Goal: Information Seeking & Learning: Learn about a topic

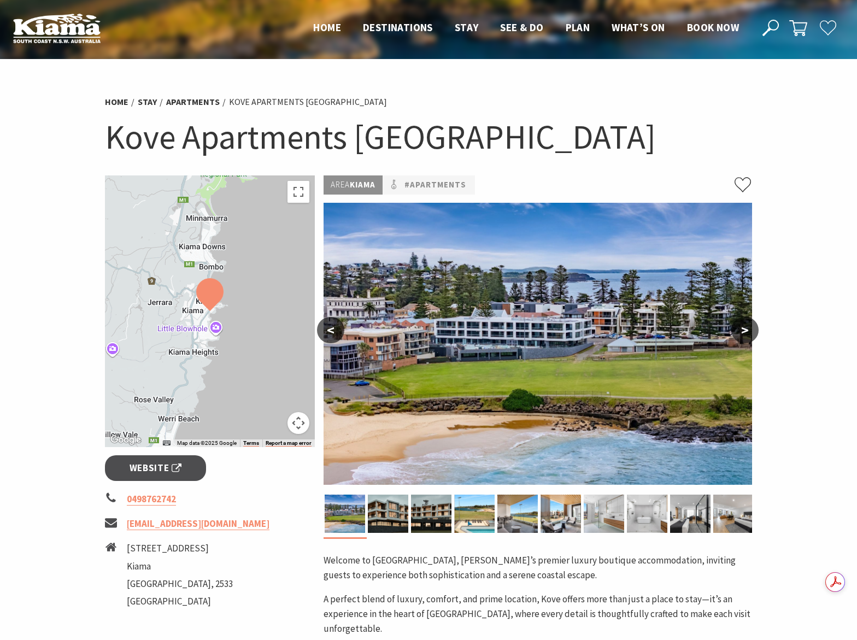
click at [747, 331] on button ">" at bounding box center [744, 330] width 27 height 26
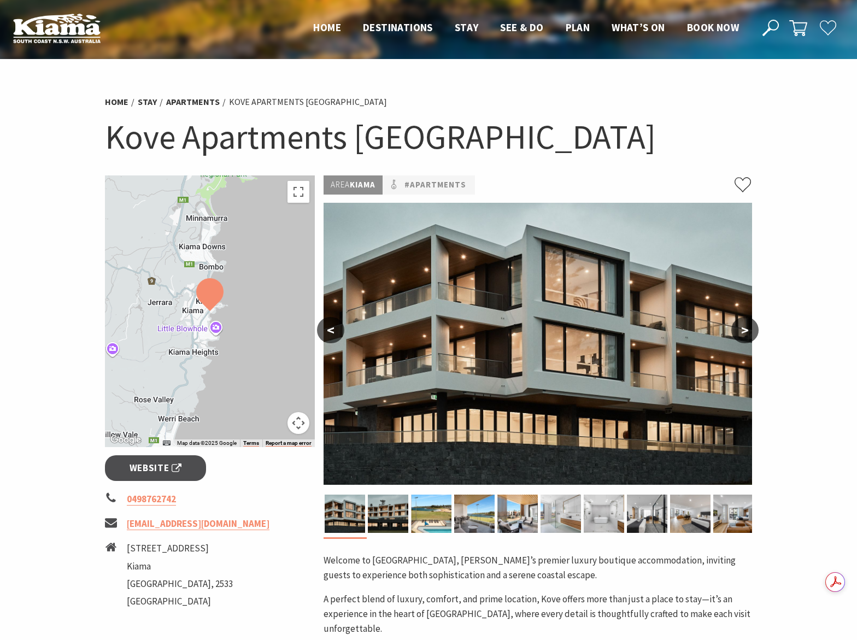
click at [747, 331] on button ">" at bounding box center [744, 330] width 27 height 26
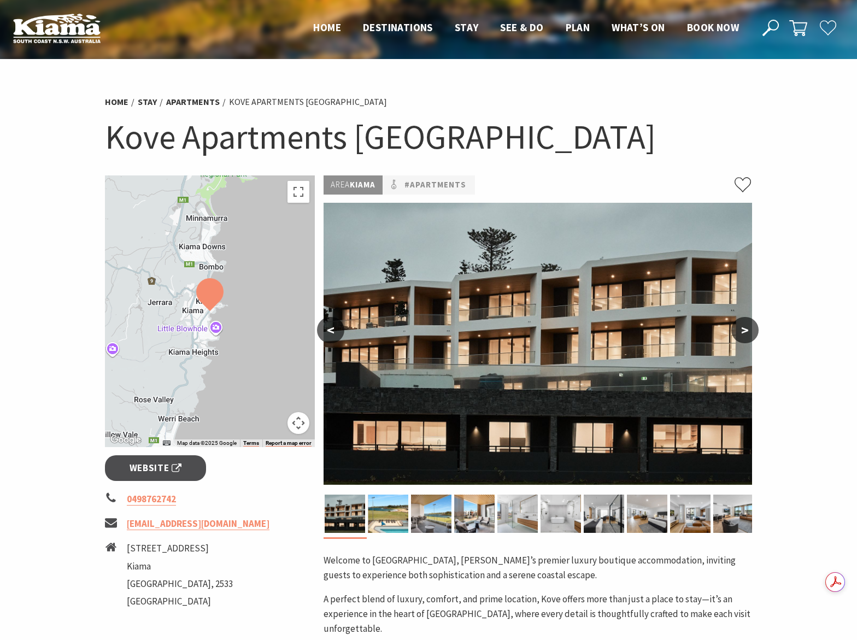
click at [747, 331] on button ">" at bounding box center [744, 330] width 27 height 26
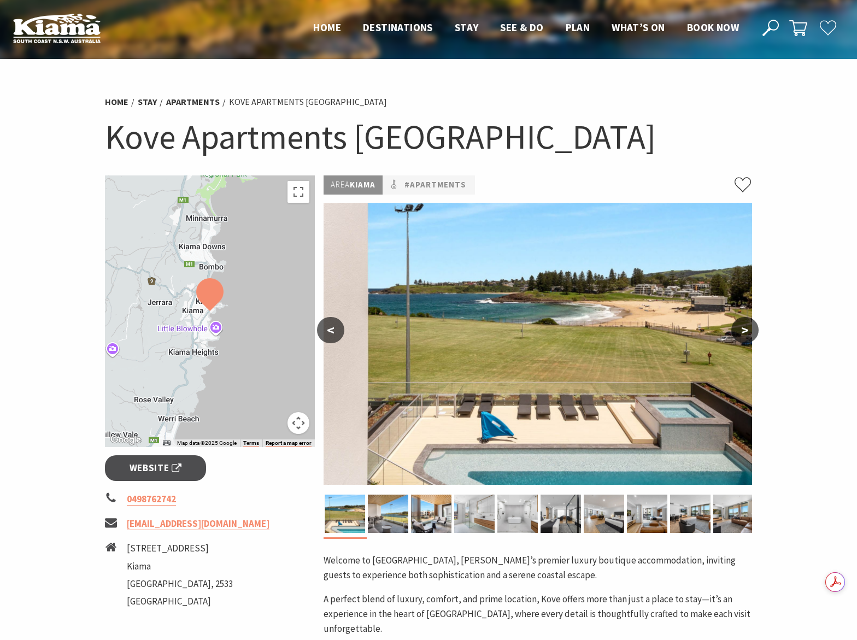
click at [745, 329] on button ">" at bounding box center [744, 330] width 27 height 26
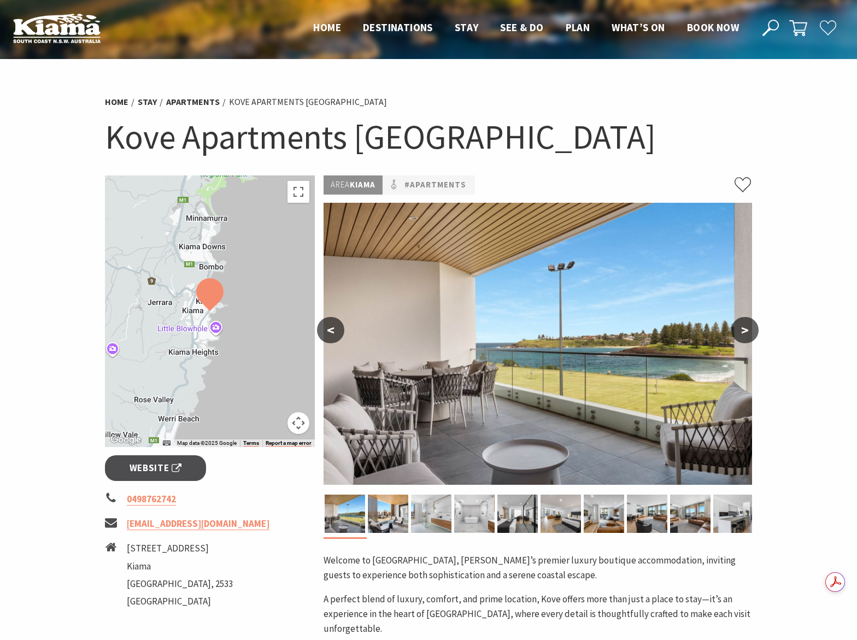
click at [745, 329] on button ">" at bounding box center [744, 330] width 27 height 26
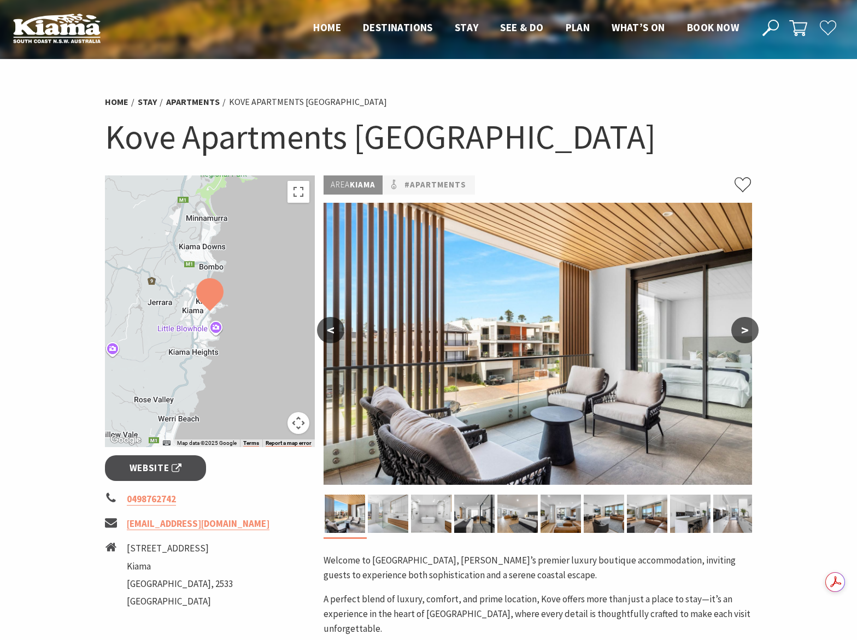
click at [745, 329] on button ">" at bounding box center [744, 330] width 27 height 26
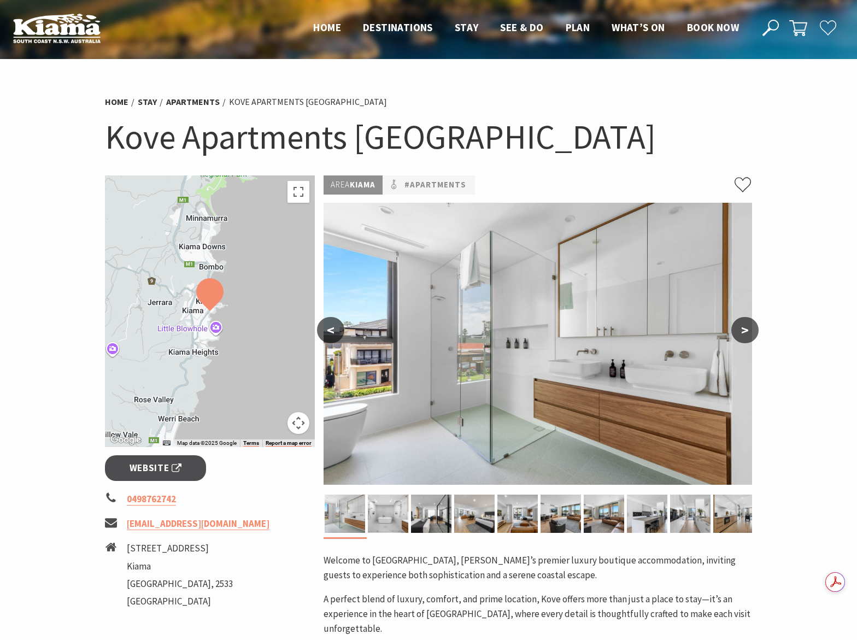
click at [745, 329] on button ">" at bounding box center [744, 330] width 27 height 26
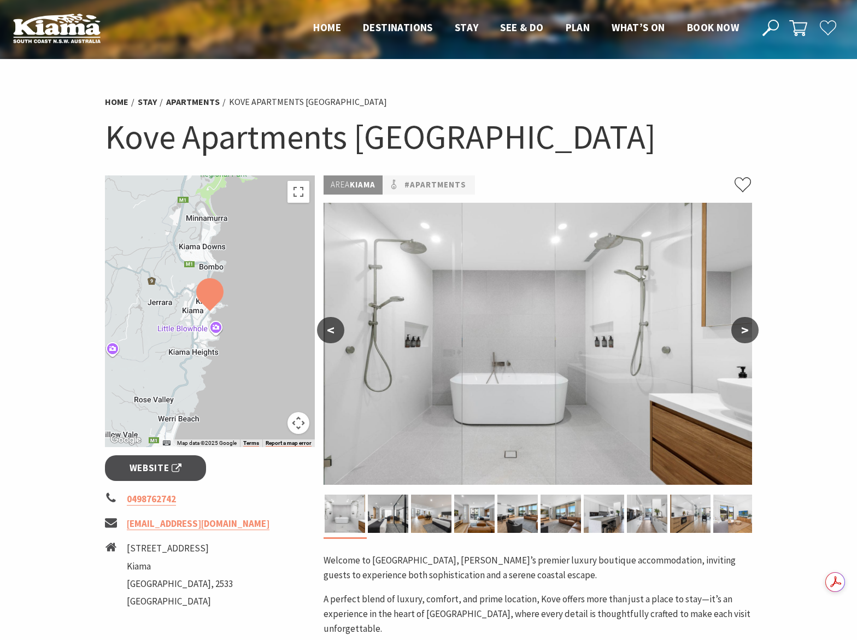
click at [745, 329] on button ">" at bounding box center [744, 330] width 27 height 26
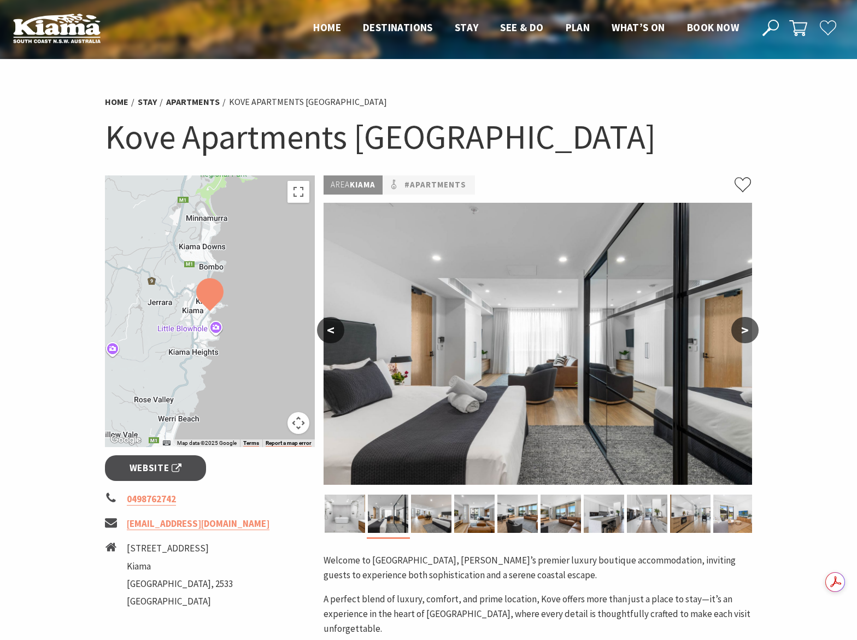
click at [333, 335] on button "<" at bounding box center [330, 330] width 27 height 26
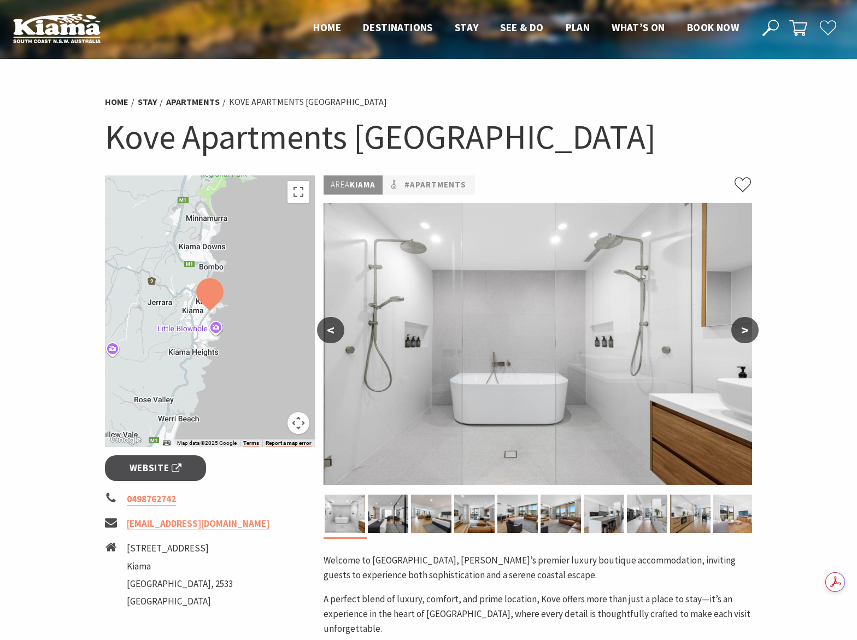
click at [740, 335] on button ">" at bounding box center [744, 330] width 27 height 26
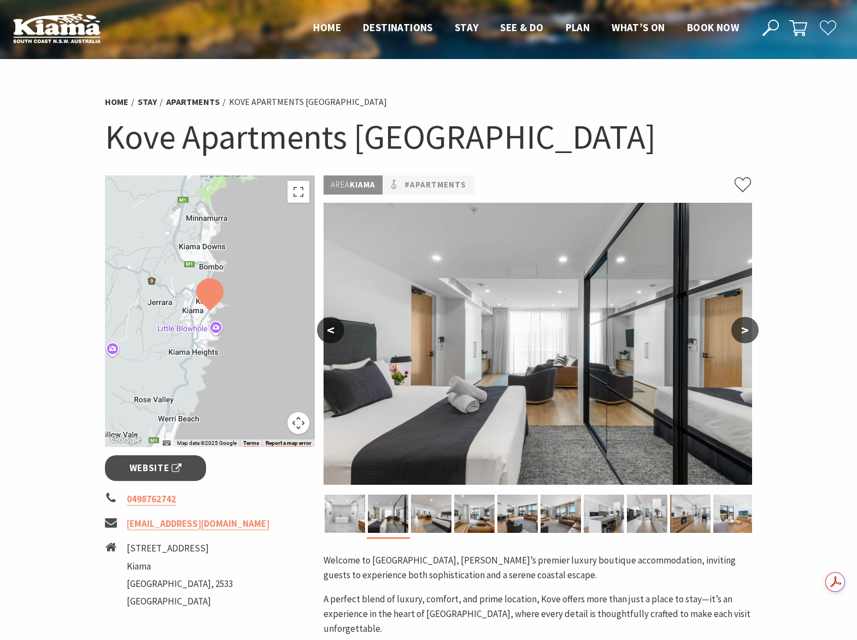
click at [740, 335] on button ">" at bounding box center [744, 330] width 27 height 26
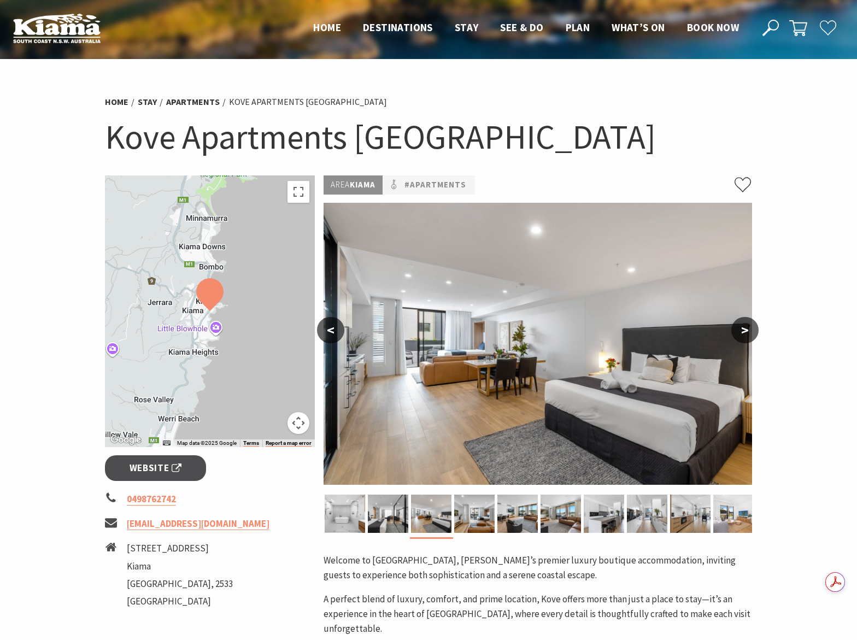
click at [739, 335] on button ">" at bounding box center [744, 330] width 27 height 26
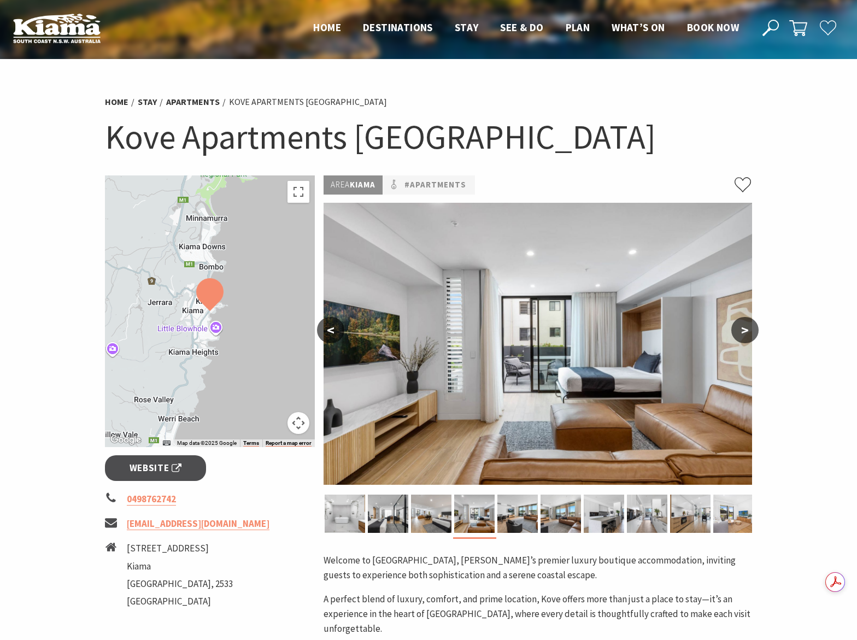
click at [739, 335] on button ">" at bounding box center [744, 330] width 27 height 26
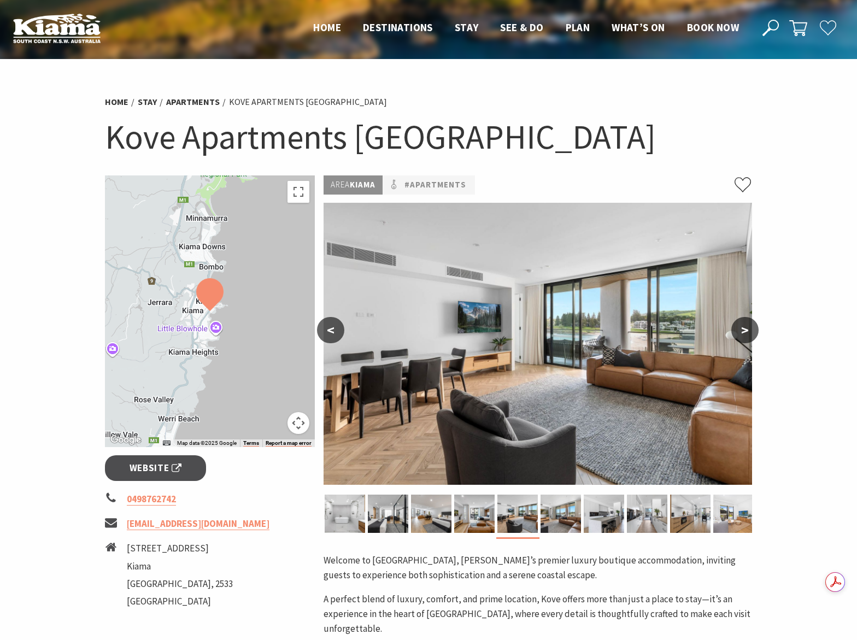
click at [743, 326] on button ">" at bounding box center [744, 330] width 27 height 26
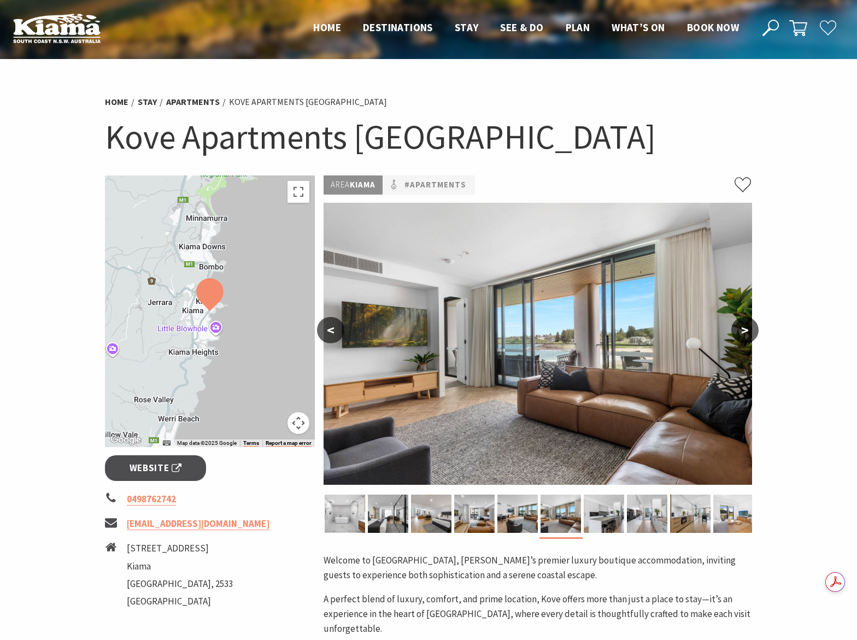
click at [743, 326] on button ">" at bounding box center [744, 330] width 27 height 26
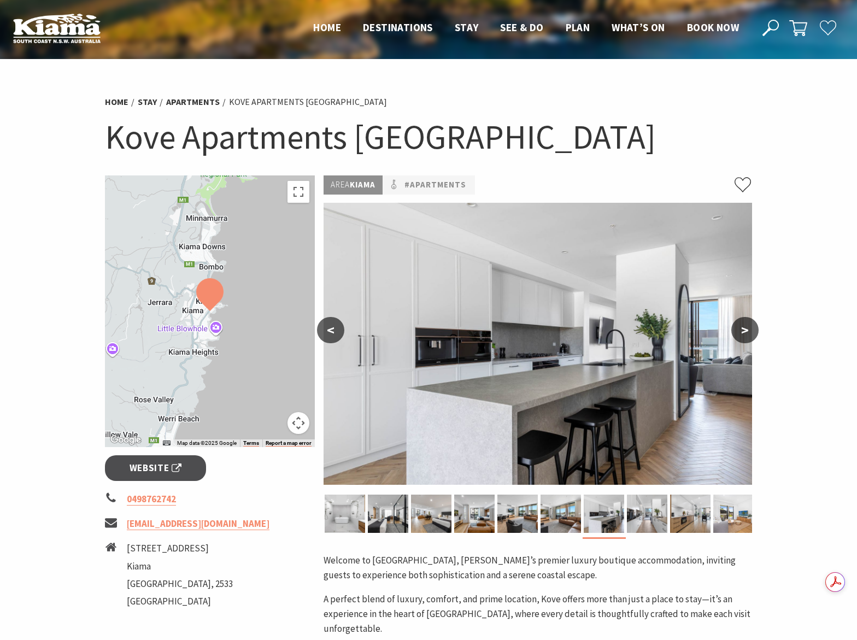
drag, startPoint x: 204, startPoint y: 351, endPoint x: 251, endPoint y: 297, distance: 72.0
click at [208, 348] on div at bounding box center [210, 311] width 210 height 272
click at [749, 329] on button ">" at bounding box center [744, 330] width 27 height 26
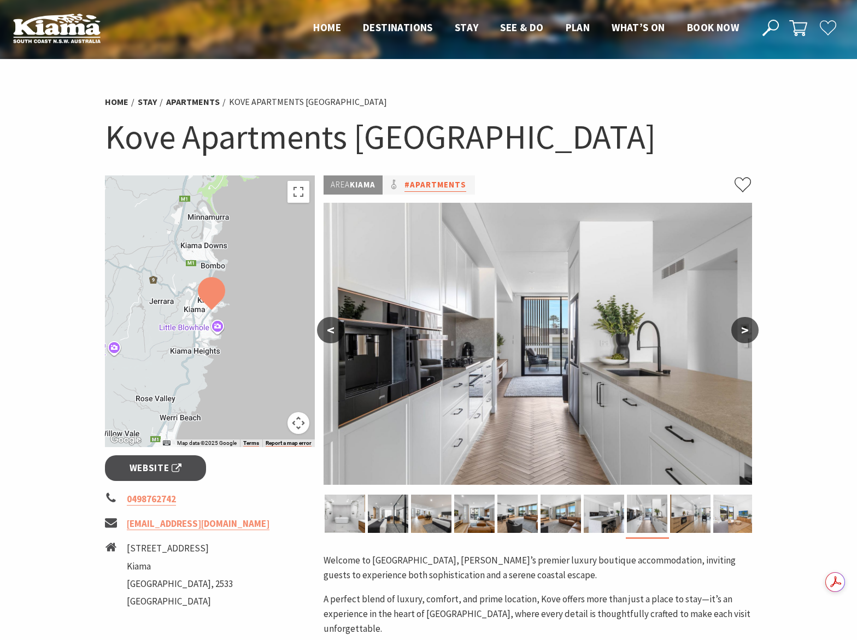
click at [443, 187] on link "#Apartments" at bounding box center [435, 185] width 62 height 14
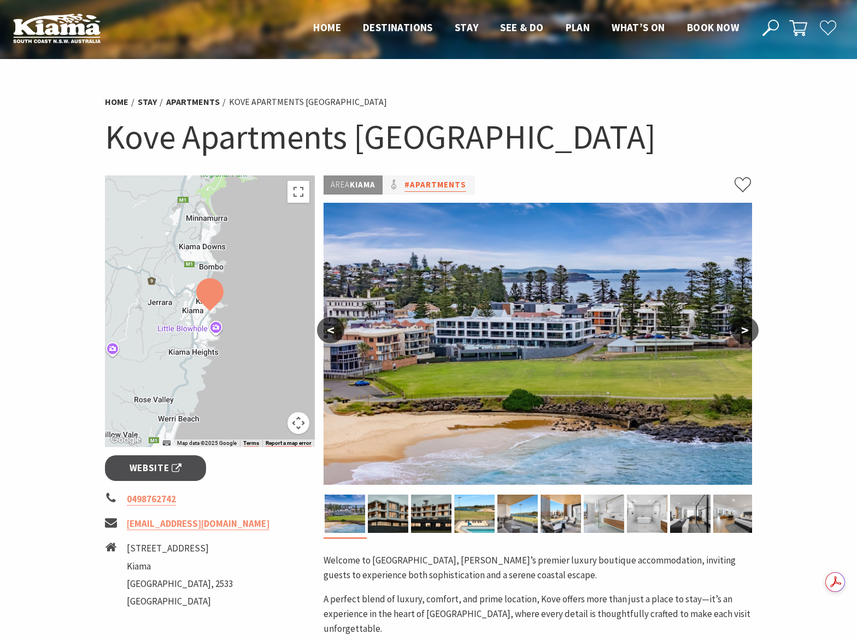
click at [419, 180] on link "#Apartments" at bounding box center [435, 185] width 62 height 14
click at [745, 329] on button ">" at bounding box center [744, 330] width 27 height 26
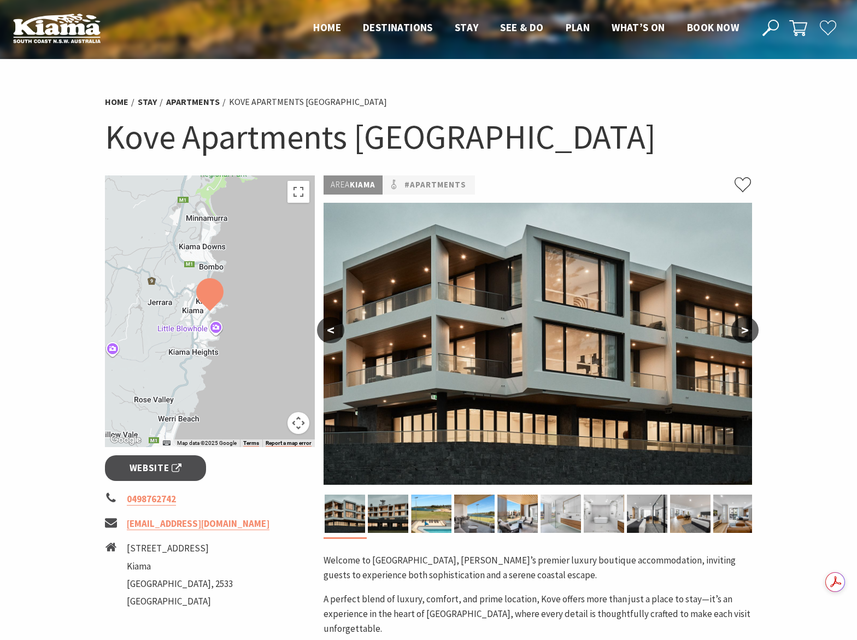
click at [662, 360] on img at bounding box center [537, 344] width 428 height 282
click at [754, 326] on button ">" at bounding box center [744, 330] width 27 height 26
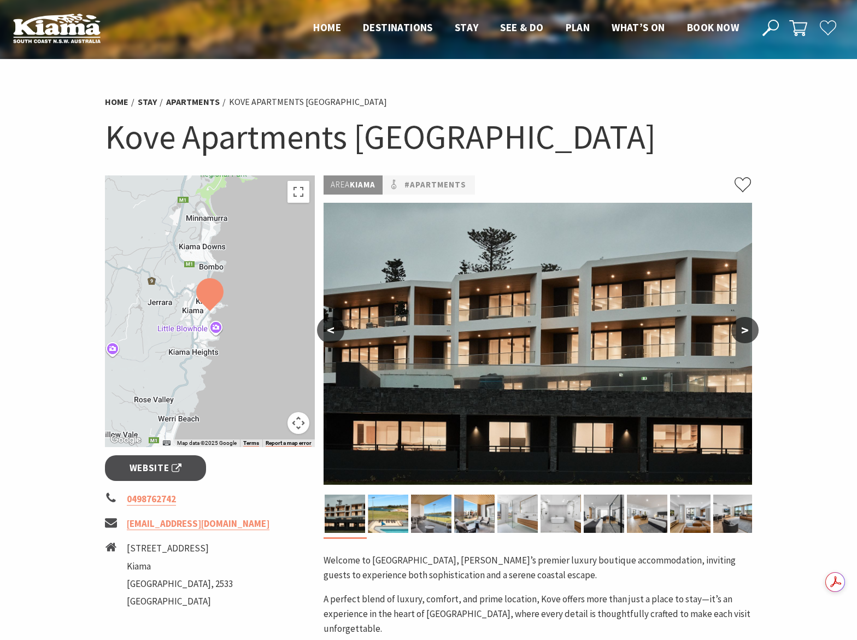
click at [754, 326] on button ">" at bounding box center [744, 330] width 27 height 26
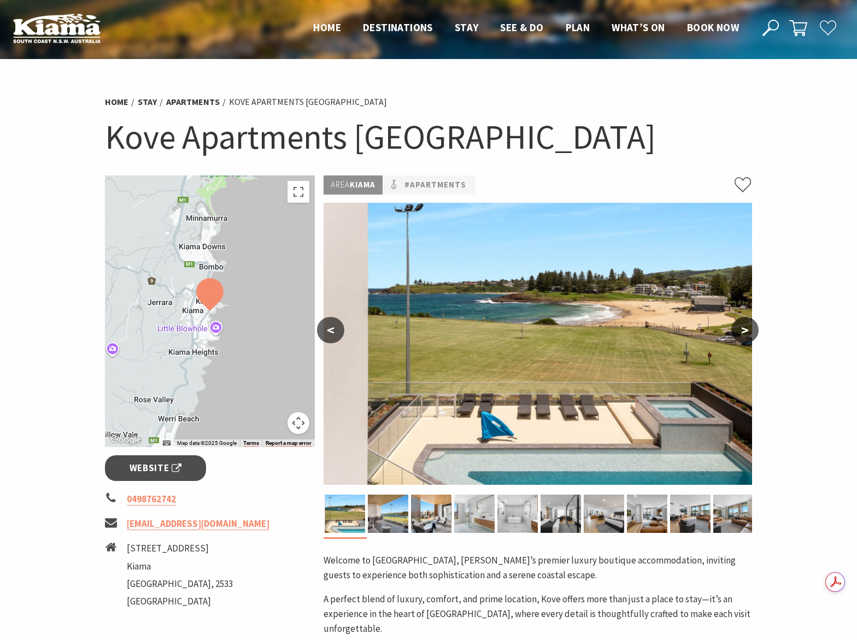
click at [754, 326] on button ">" at bounding box center [744, 330] width 27 height 26
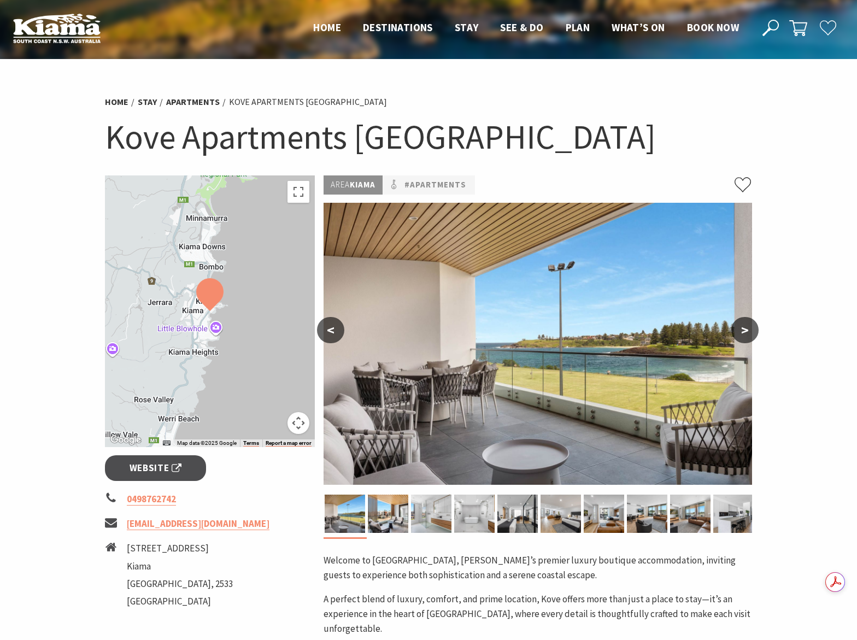
click at [754, 326] on button ">" at bounding box center [744, 330] width 27 height 26
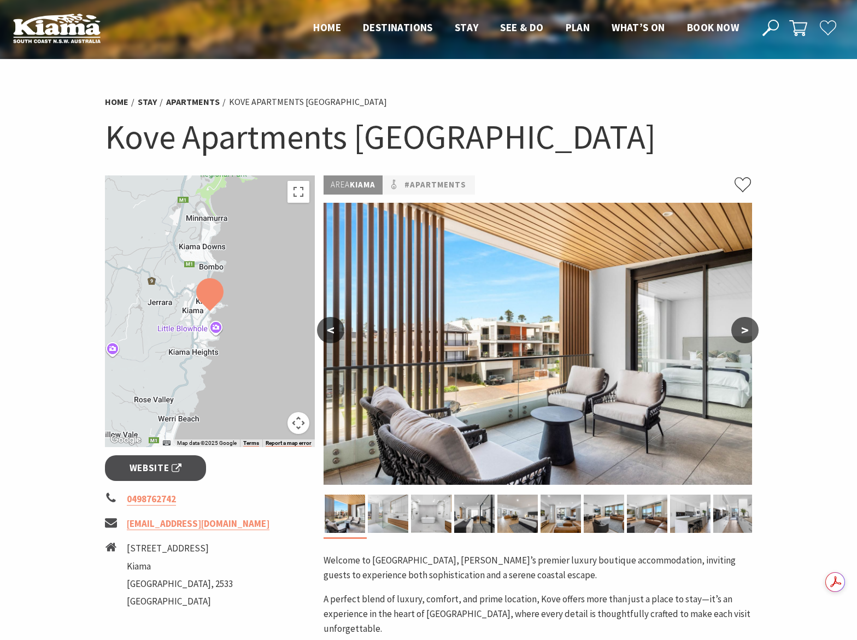
click at [755, 326] on button ">" at bounding box center [744, 330] width 27 height 26
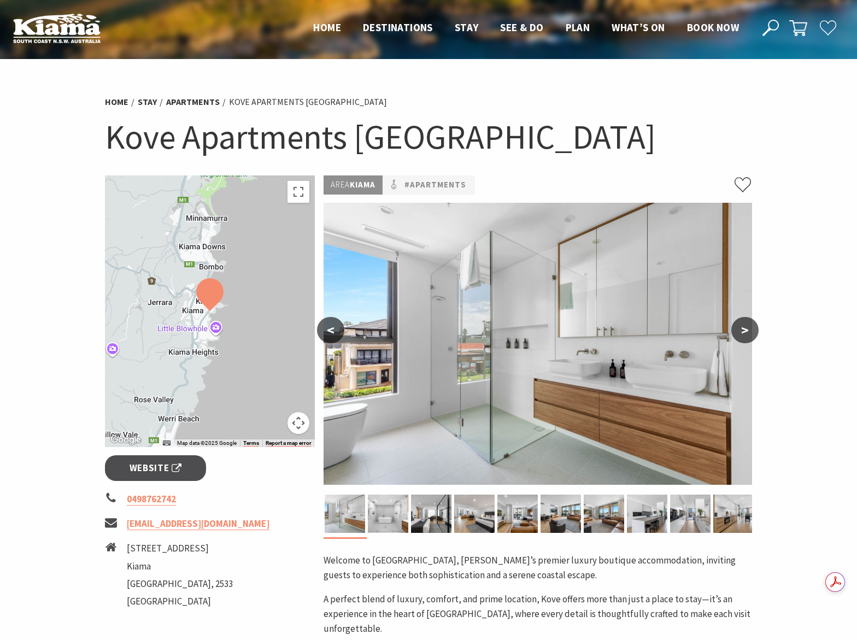
click at [755, 326] on button ">" at bounding box center [744, 330] width 27 height 26
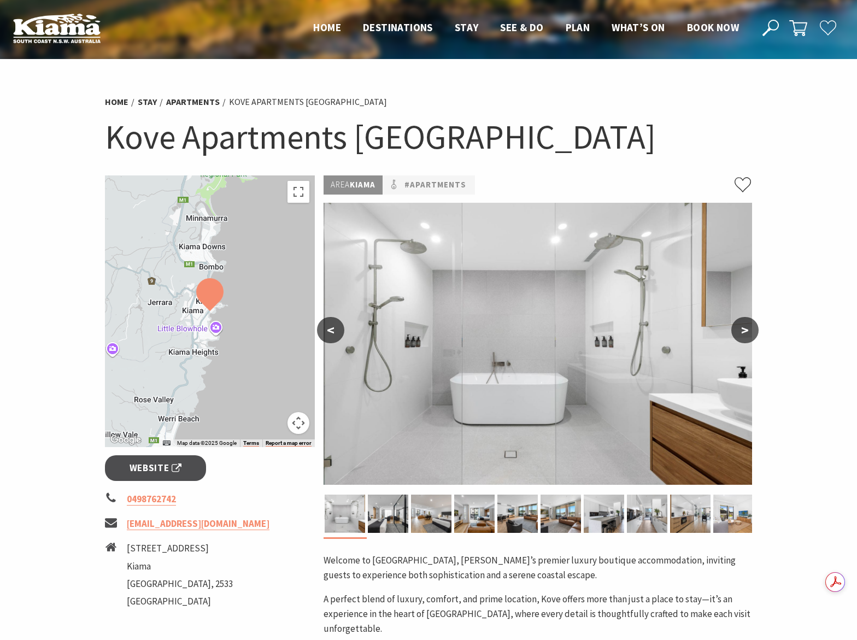
click at [745, 331] on button ">" at bounding box center [744, 330] width 27 height 26
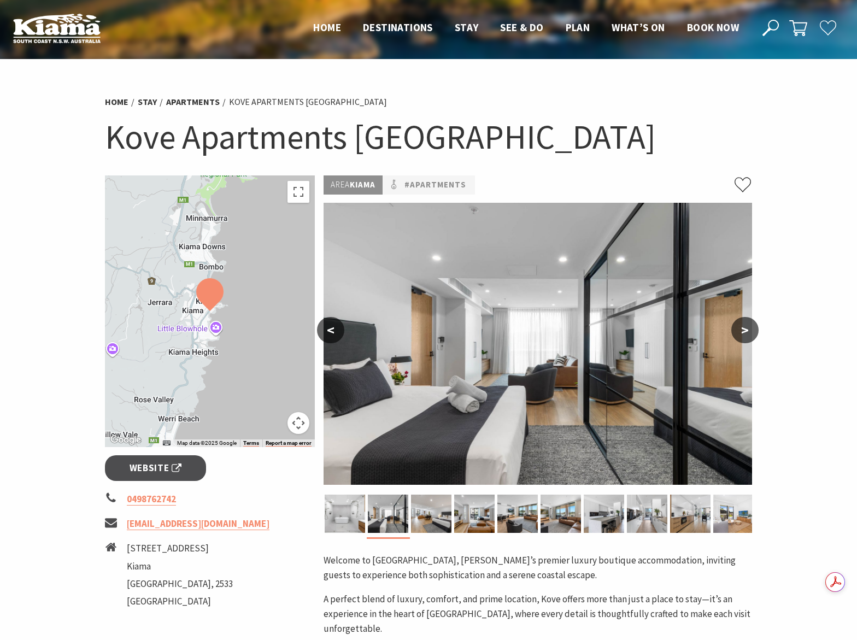
click at [744, 331] on button ">" at bounding box center [744, 330] width 27 height 26
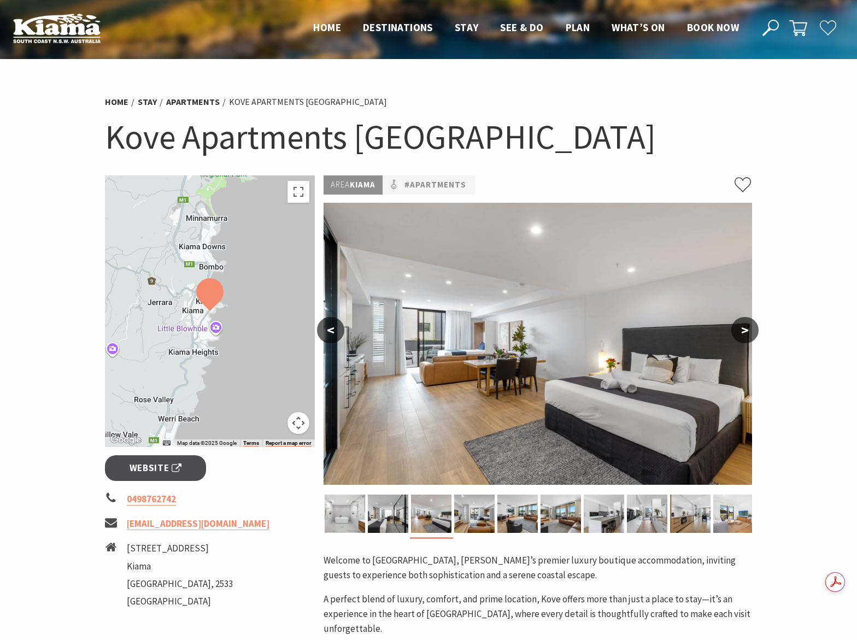
click at [743, 332] on button ">" at bounding box center [744, 330] width 27 height 26
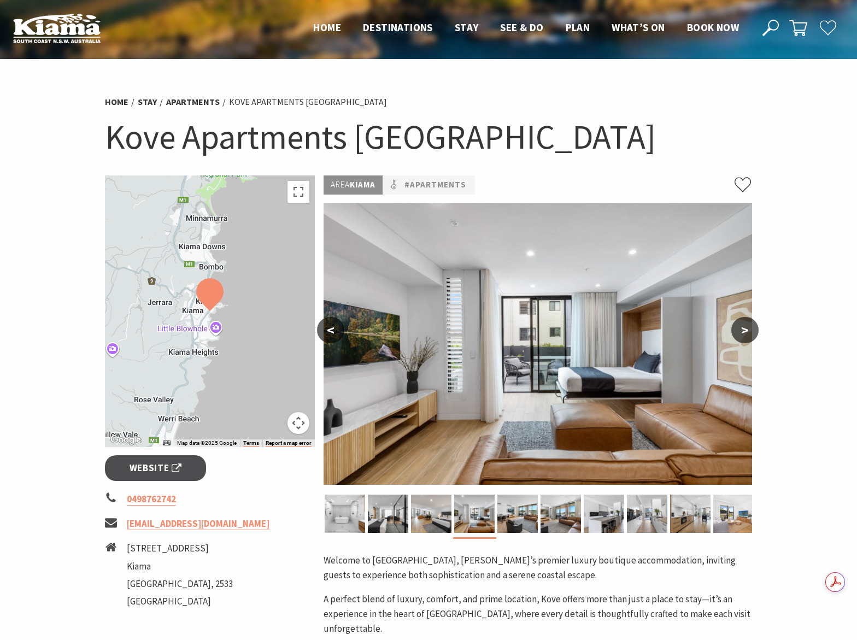
click at [743, 332] on button ">" at bounding box center [744, 330] width 27 height 26
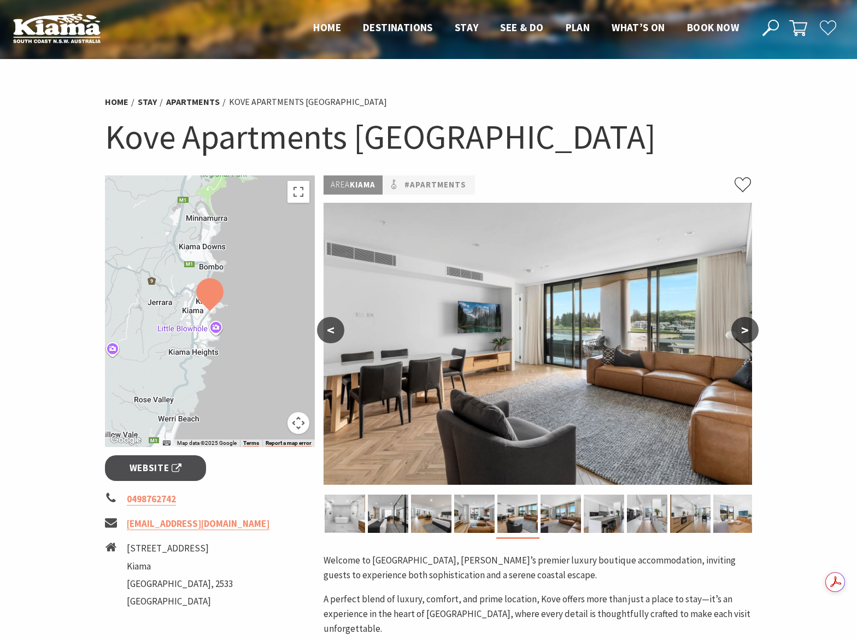
click at [743, 332] on button ">" at bounding box center [744, 330] width 27 height 26
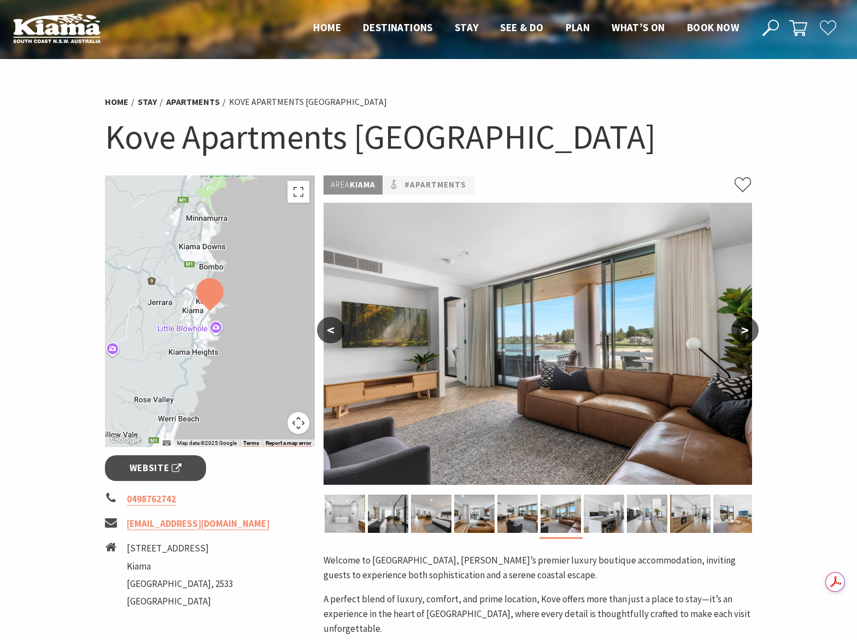
click at [743, 332] on button ">" at bounding box center [744, 330] width 27 height 26
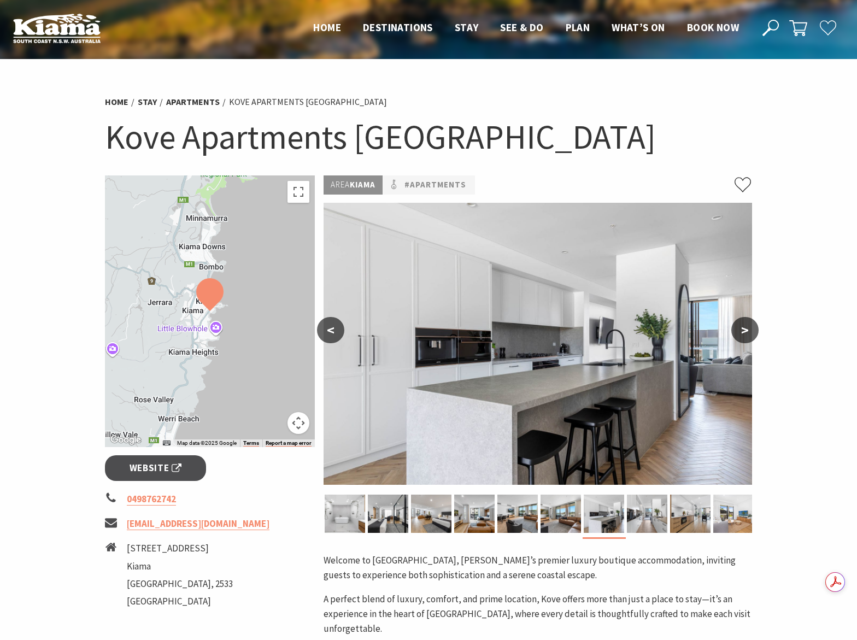
click at [743, 332] on button ">" at bounding box center [744, 330] width 27 height 26
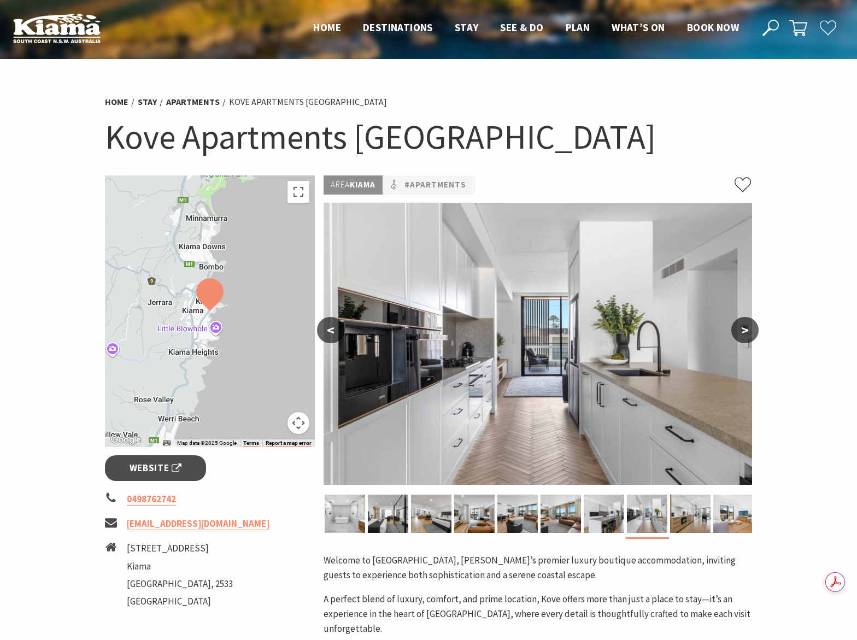
click at [743, 332] on button ">" at bounding box center [744, 330] width 27 height 26
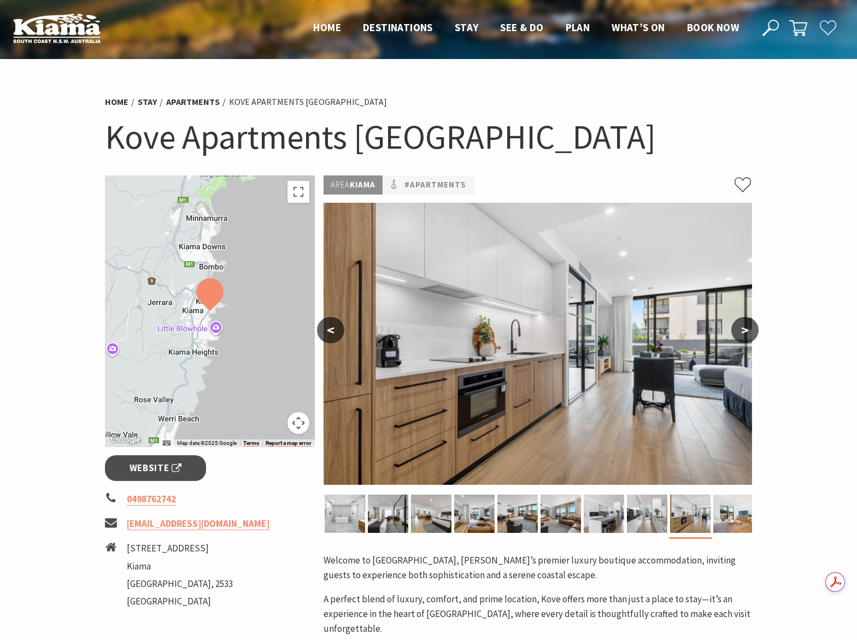
click at [743, 332] on button ">" at bounding box center [744, 330] width 27 height 26
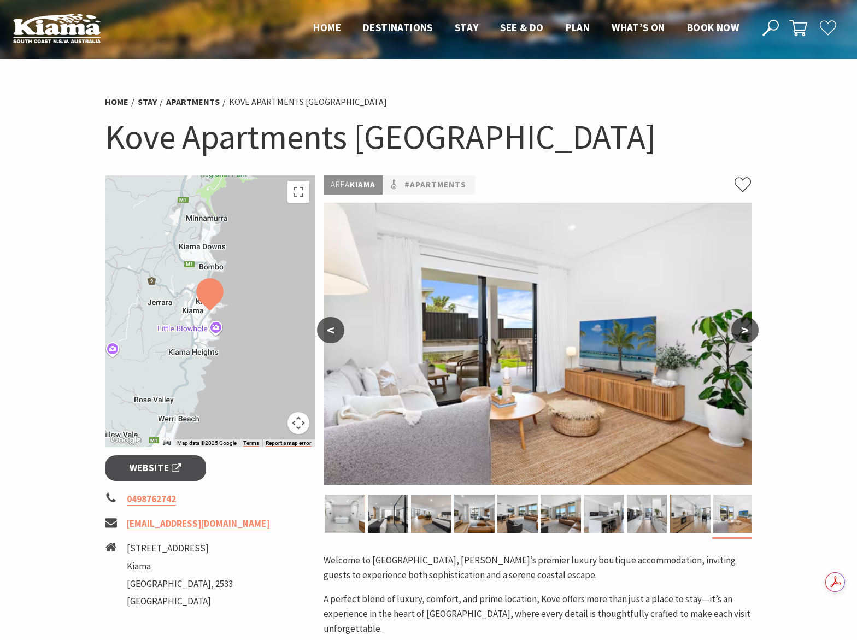
click at [743, 332] on button ">" at bounding box center [744, 330] width 27 height 26
